Goal: Information Seeking & Learning: Learn about a topic

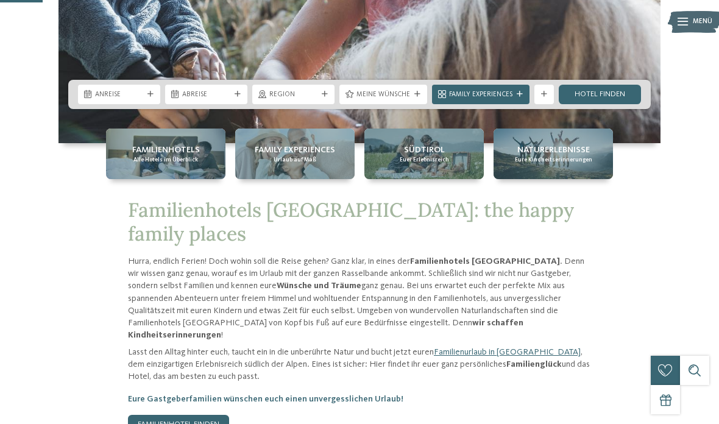
scroll to position [257, 0]
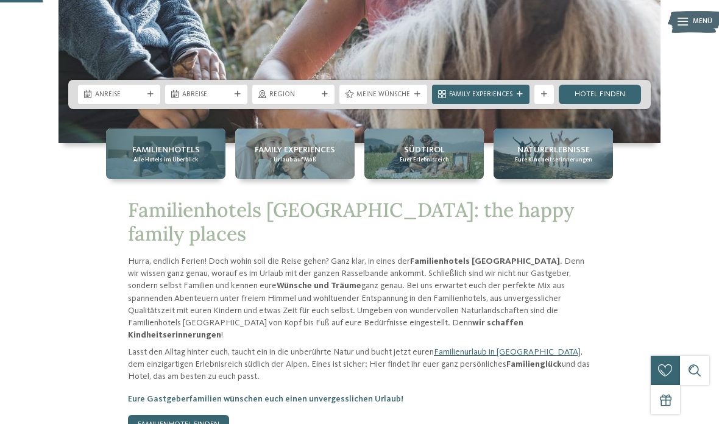
click at [170, 179] on div "Familienhotels Alle Hotels im Überblick" at bounding box center [166, 154] width 120 height 51
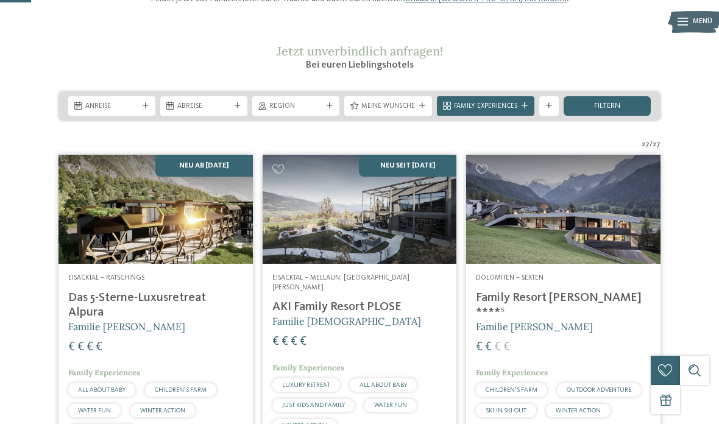
scroll to position [132, 0]
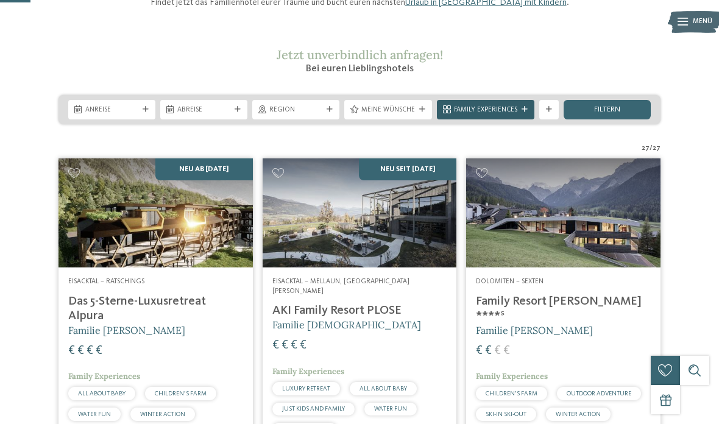
click at [524, 113] on icon at bounding box center [525, 110] width 6 height 6
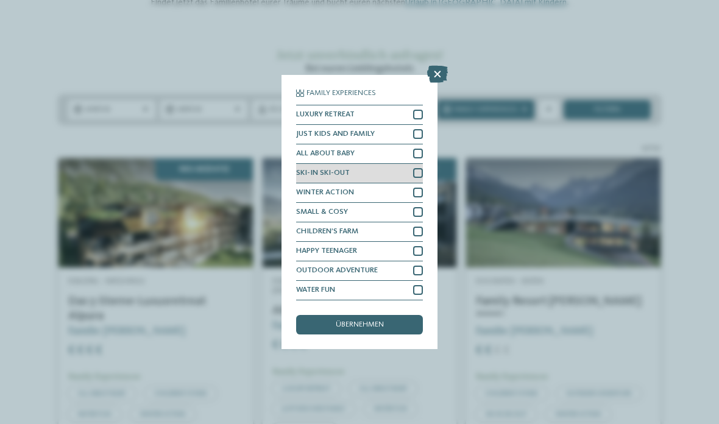
click at [420, 168] on div at bounding box center [418, 173] width 10 height 10
click at [393, 315] on div "übernehmen" at bounding box center [359, 325] width 127 height 20
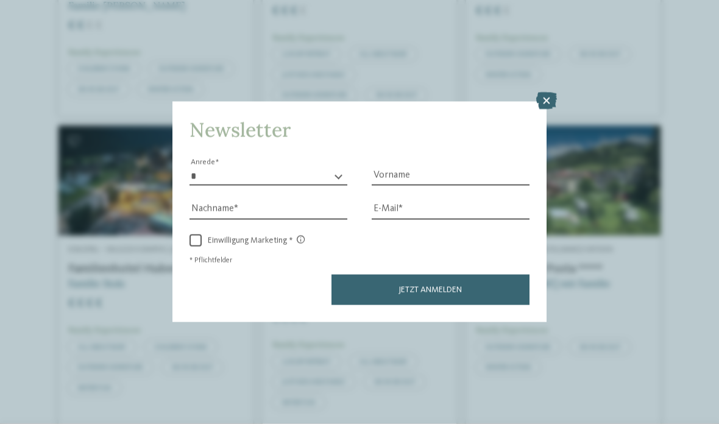
scroll to position [508, 0]
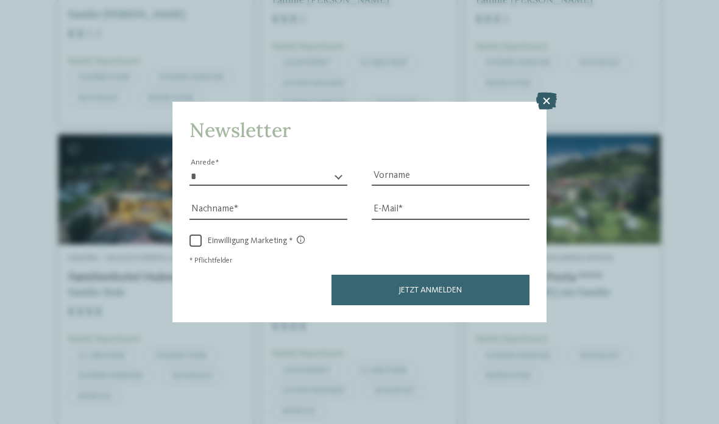
click at [550, 93] on icon at bounding box center [547, 101] width 21 height 17
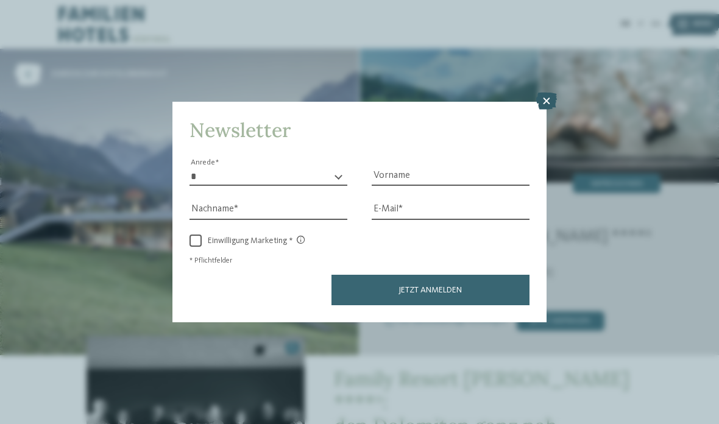
click at [549, 93] on icon at bounding box center [547, 101] width 21 height 17
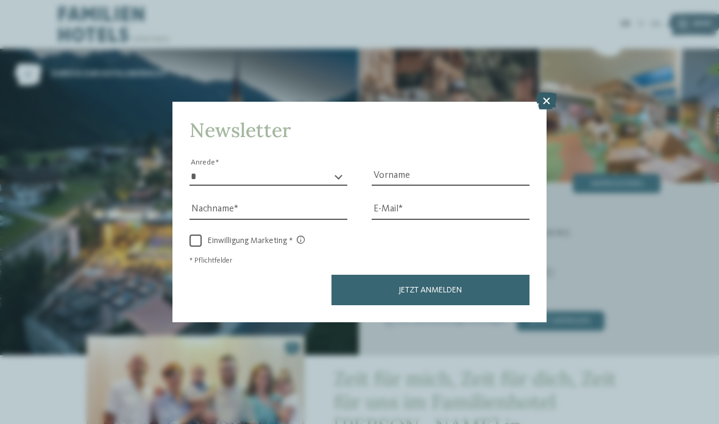
click at [550, 93] on icon at bounding box center [547, 101] width 21 height 17
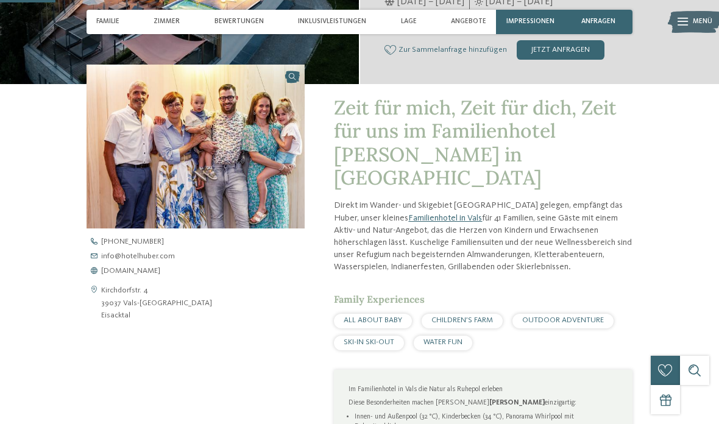
scroll to position [267, 0]
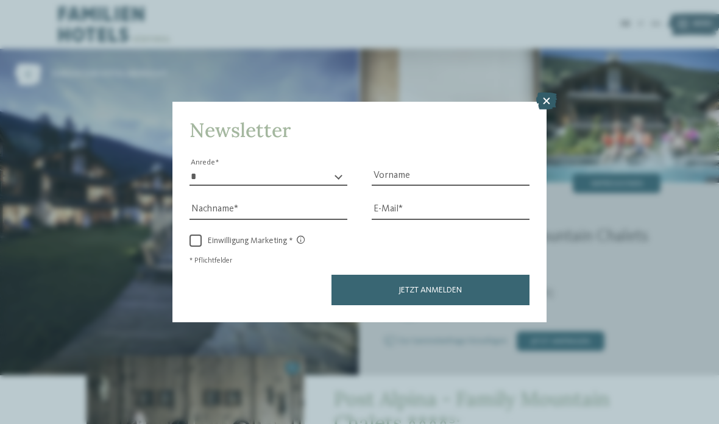
click at [544, 93] on icon at bounding box center [547, 101] width 21 height 17
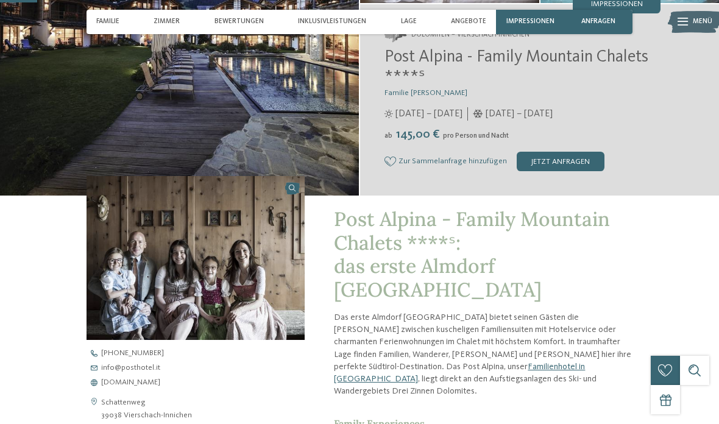
scroll to position [184, 0]
